Goal: Task Accomplishment & Management: Complete application form

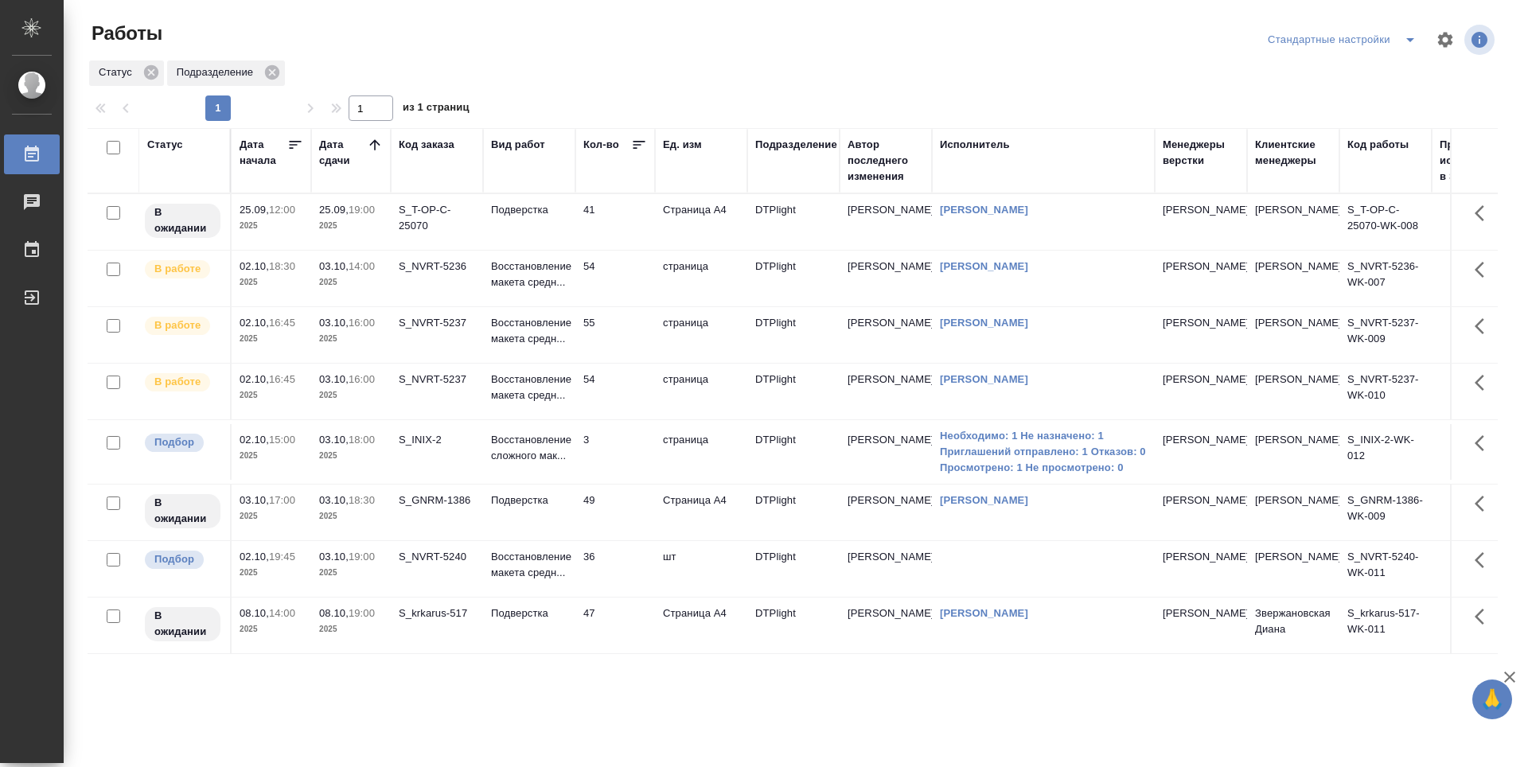
click at [614, 279] on td "54" at bounding box center [615, 279] width 80 height 56
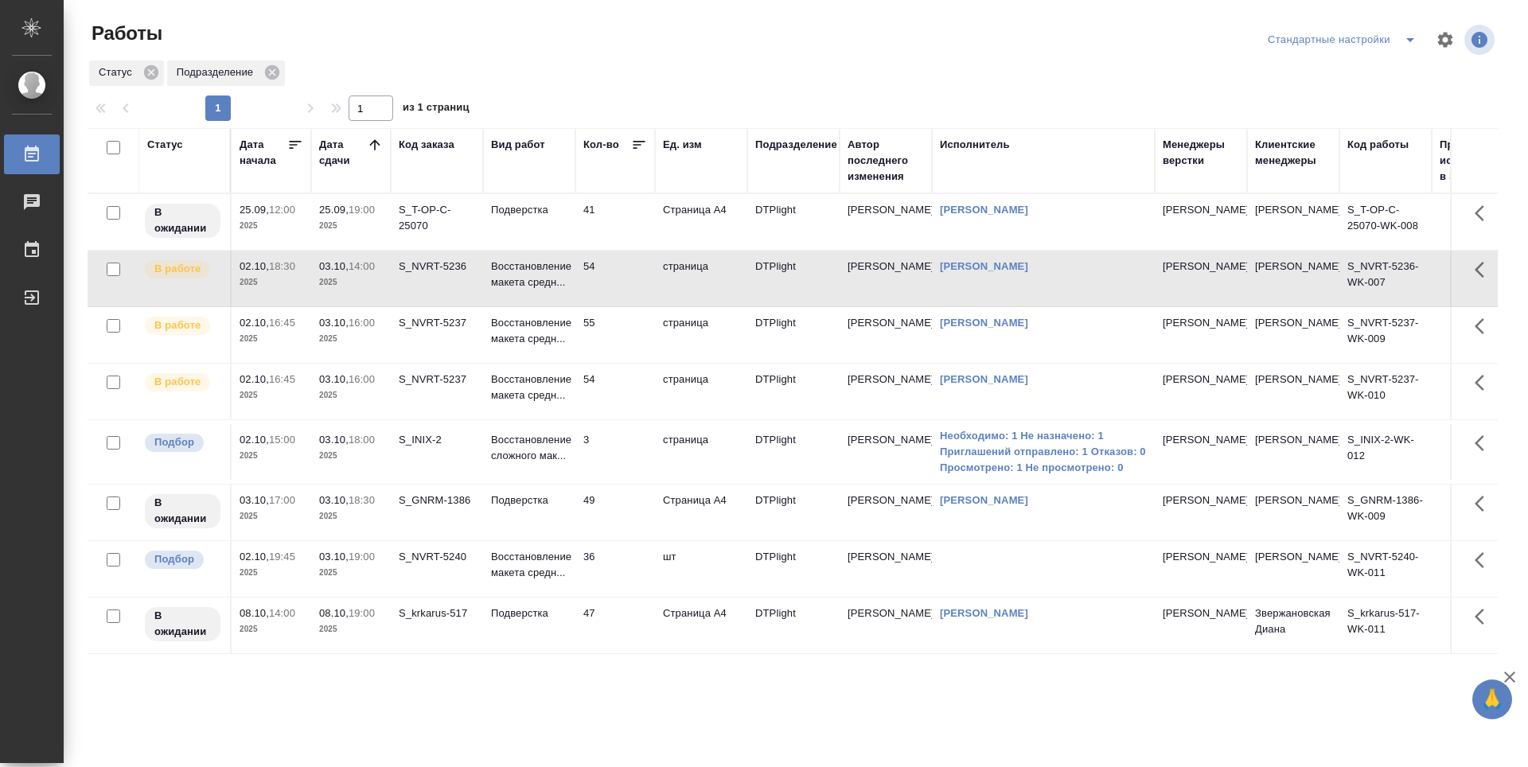
click at [622, 284] on td "54" at bounding box center [615, 279] width 80 height 56
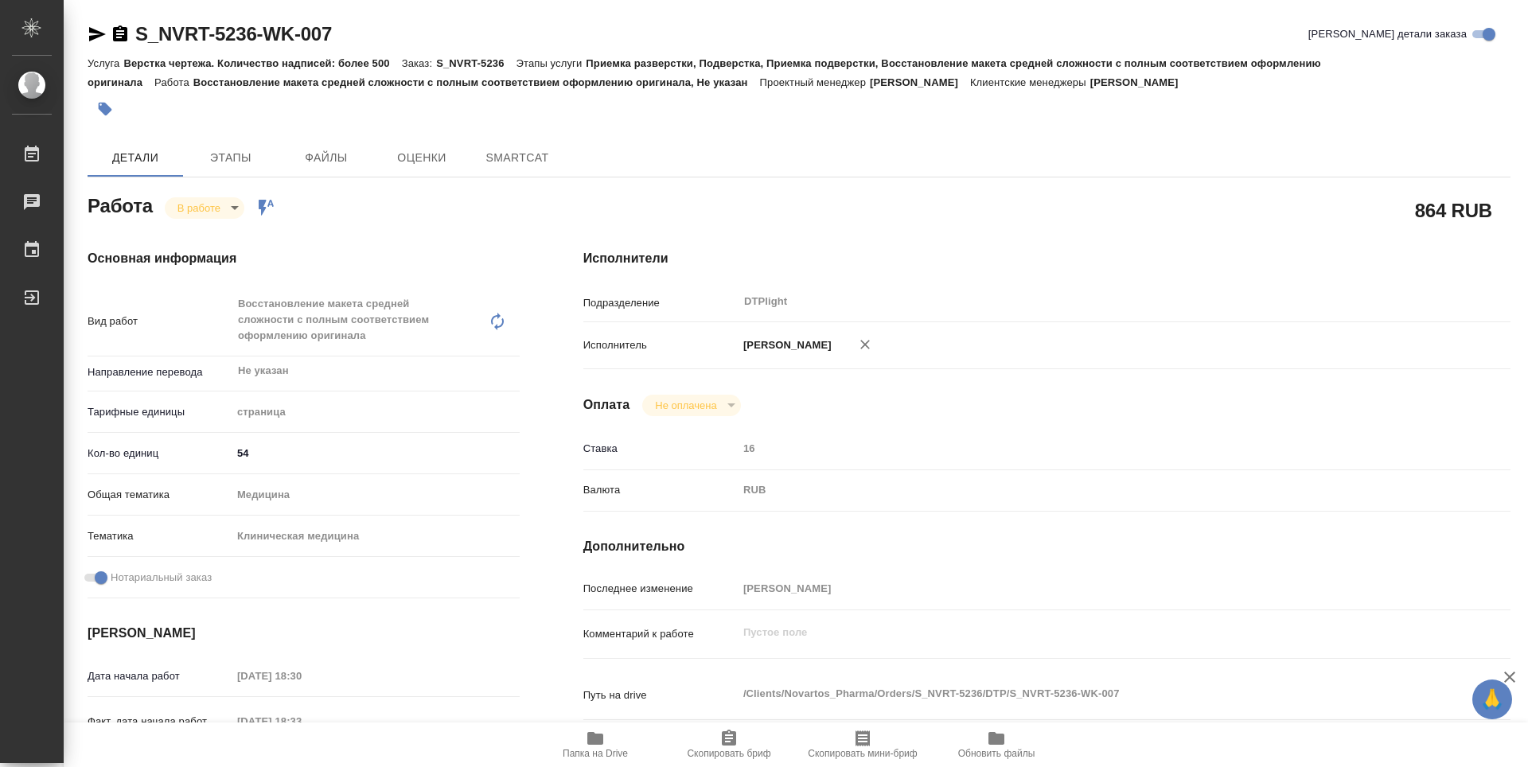
type textarea "x"
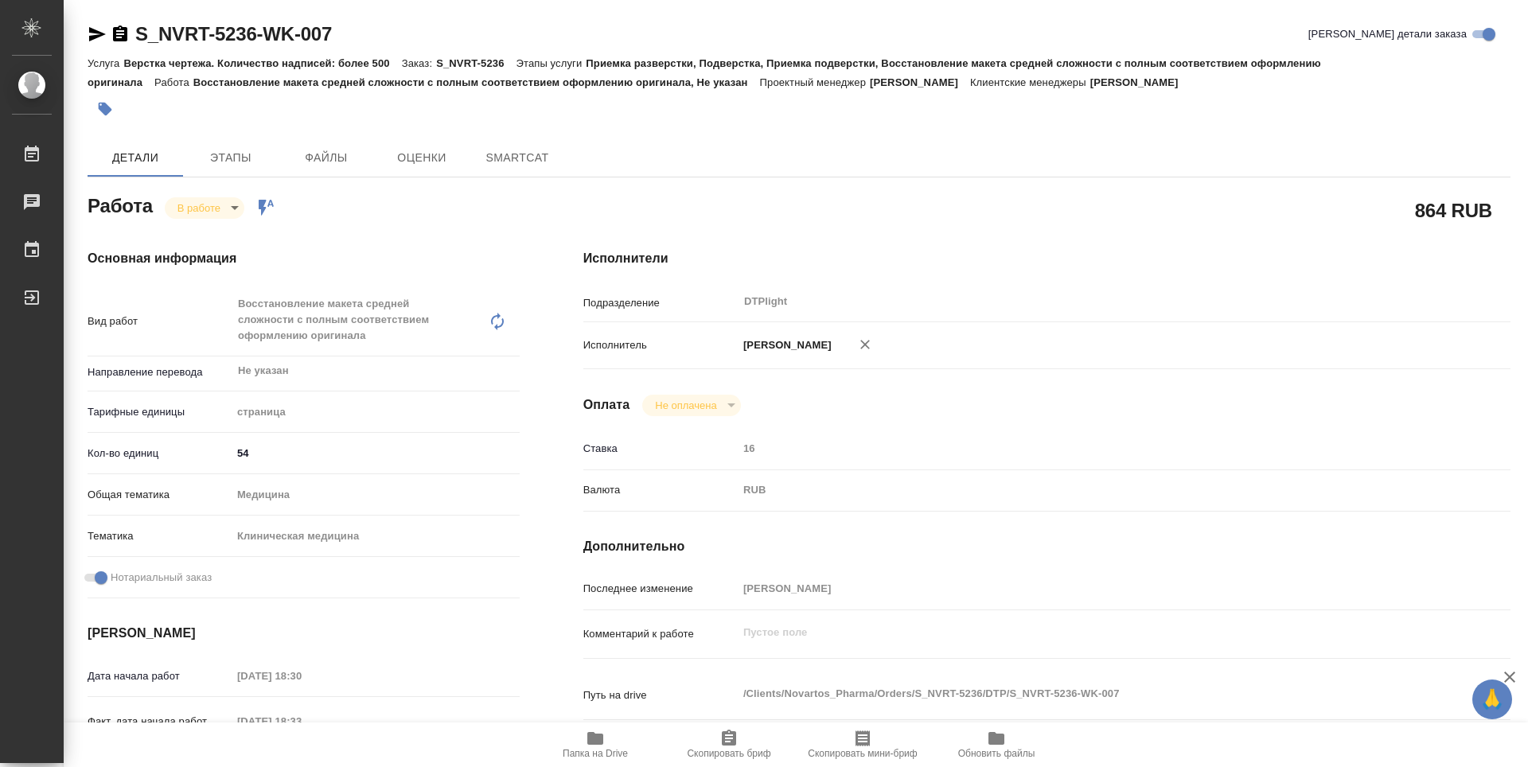
type textarea "x"
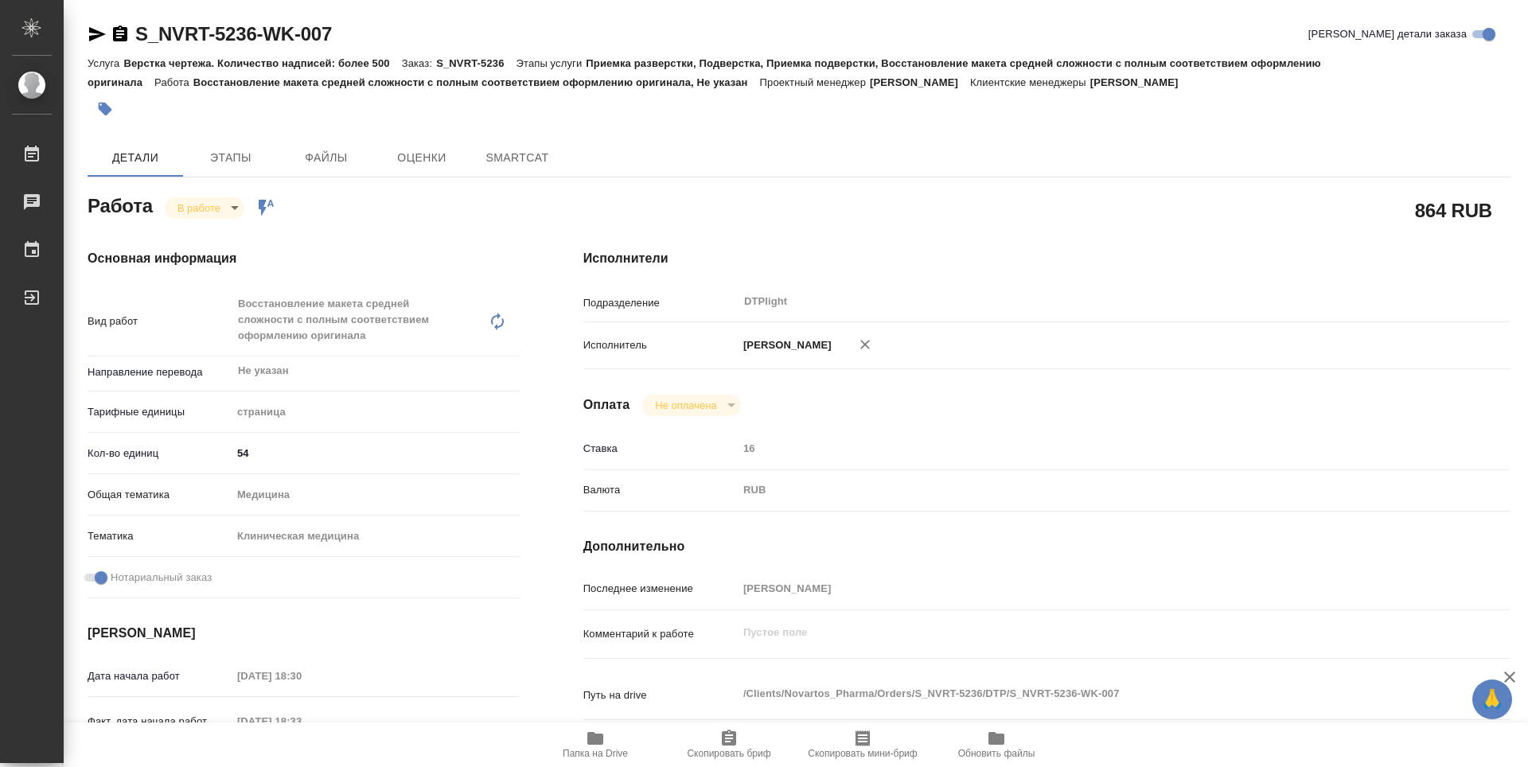
type textarea "x"
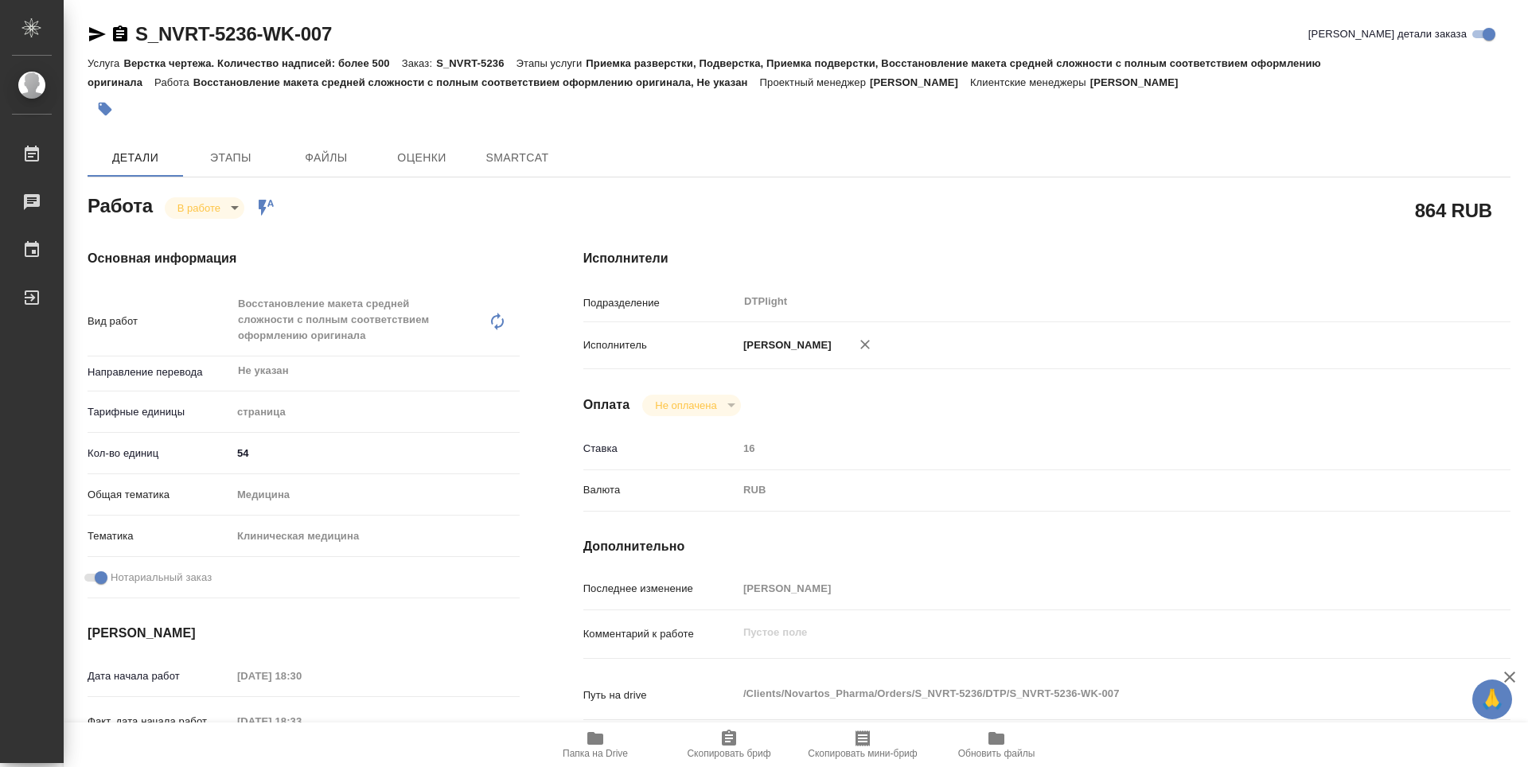
scroll to position [159, 0]
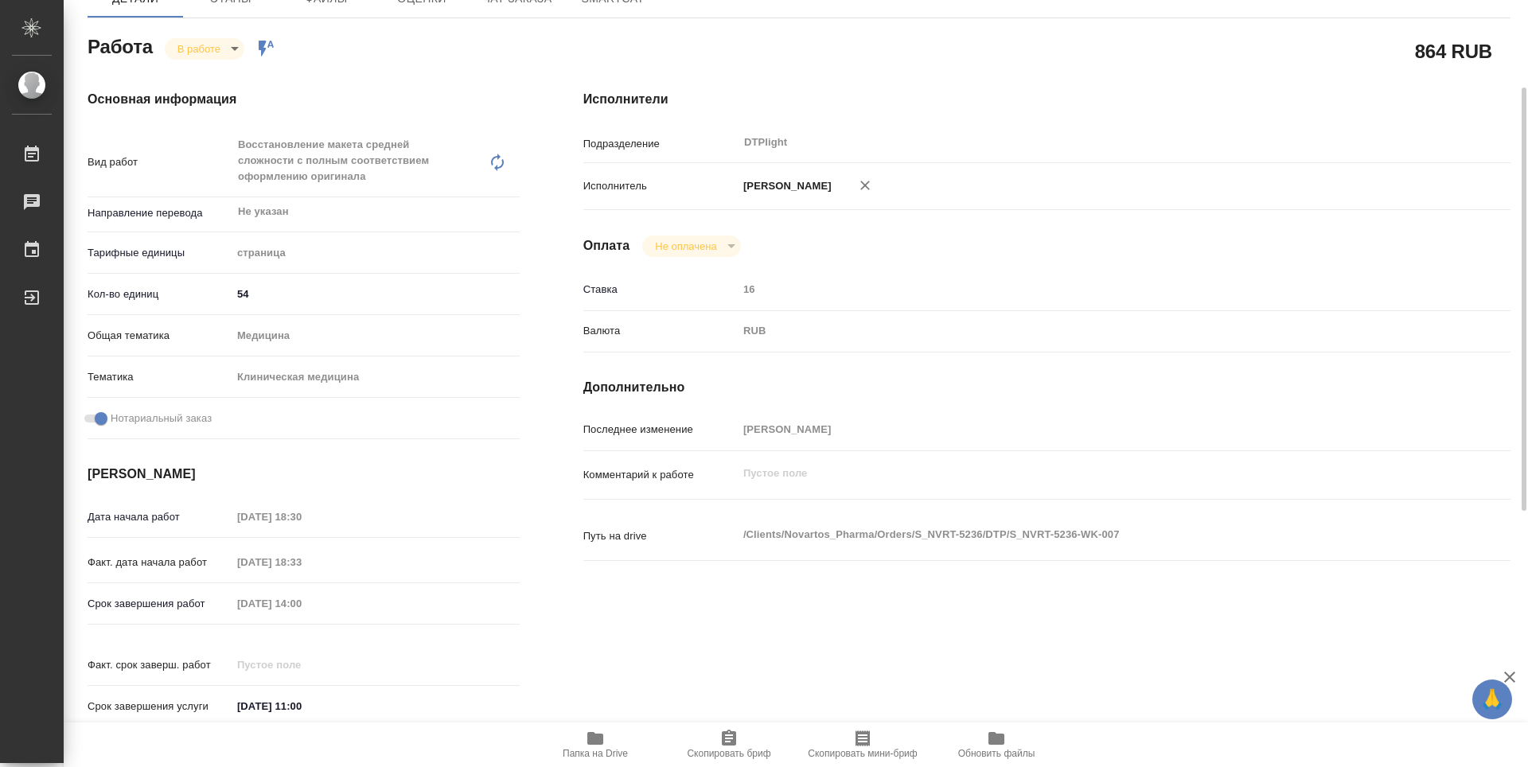
click at [601, 745] on icon "button" at bounding box center [595, 738] width 16 height 13
type textarea "x"
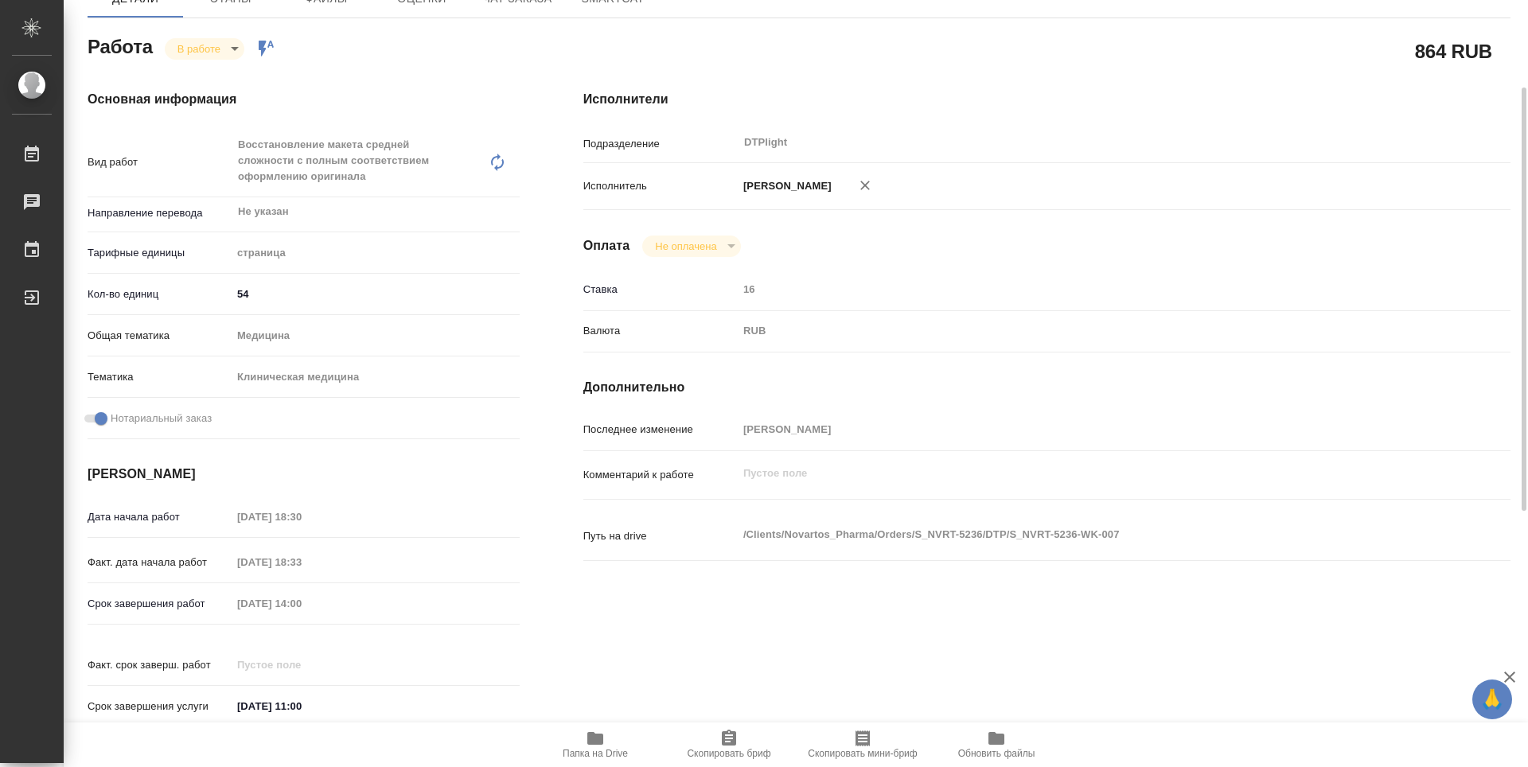
type textarea "x"
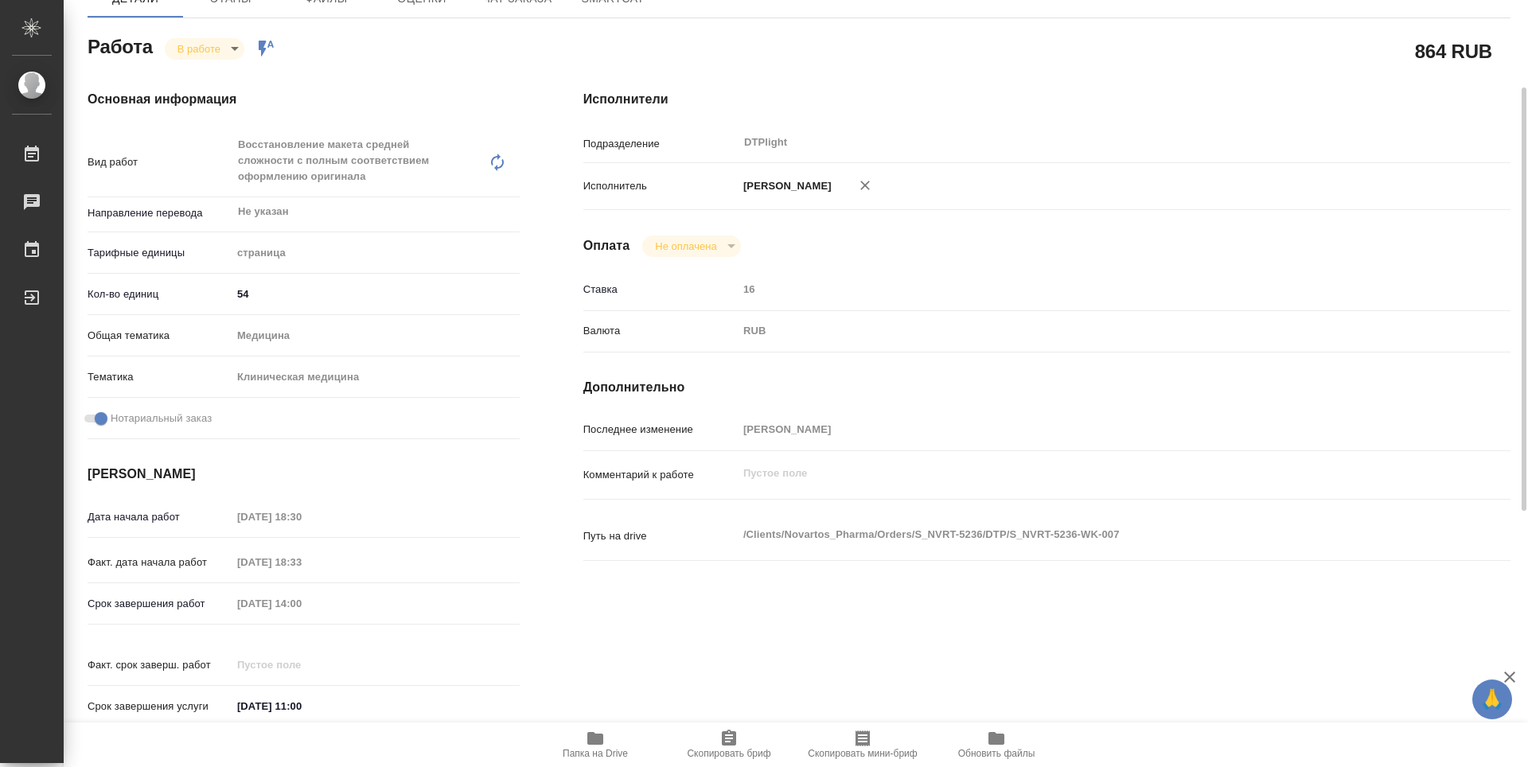
type textarea "x"
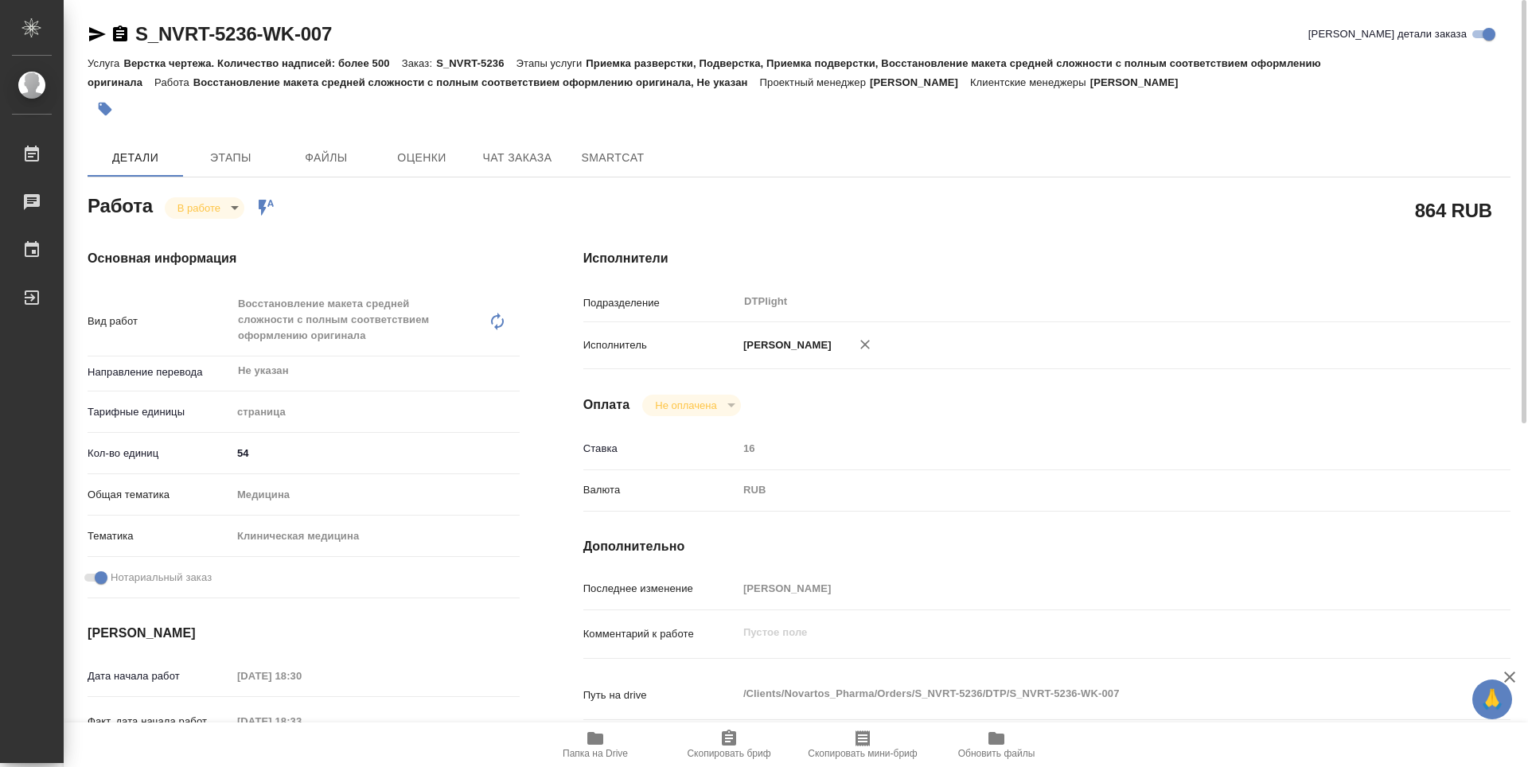
click at [123, 35] on icon "button" at bounding box center [120, 33] width 14 height 16
click at [100, 37] on icon "button" at bounding box center [97, 34] width 19 height 19
